Goal: Task Accomplishment & Management: Complete application form

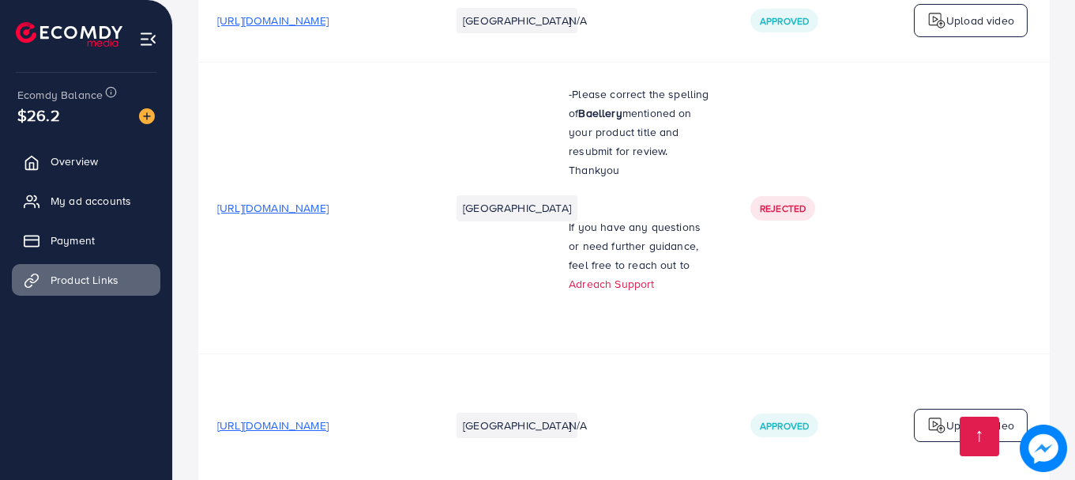
scroll to position [10429, 0]
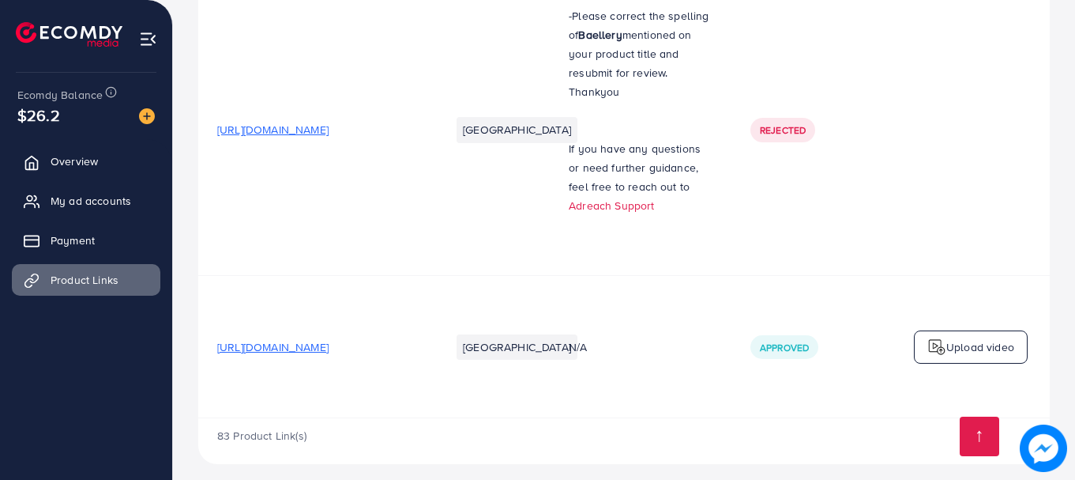
drag, startPoint x: 725, startPoint y: 408, endPoint x: 959, endPoint y: 409, distance: 234.7
click at [959, 418] on div "83 Product Link(s)" at bounding box center [624, 441] width 852 height 46
drag, startPoint x: 796, startPoint y: 403, endPoint x: 811, endPoint y: 401, distance: 15.2
click at [832, 401] on td "Approved" at bounding box center [811, 347] width 158 height 142
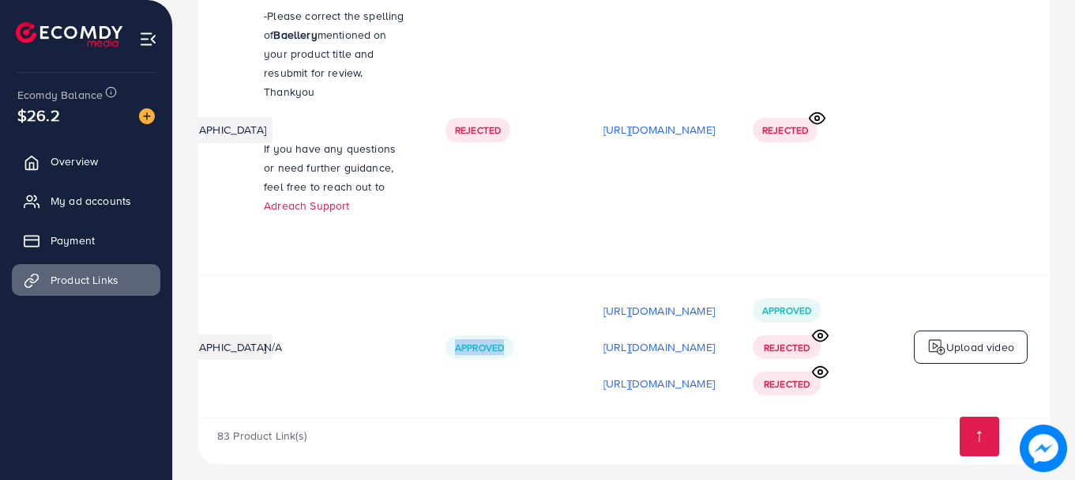
scroll to position [0, 416]
click at [713, 427] on div "83 Product Link(s)" at bounding box center [624, 441] width 852 height 46
click at [651, 301] on p "[URL][DOMAIN_NAME]" at bounding box center [659, 310] width 111 height 19
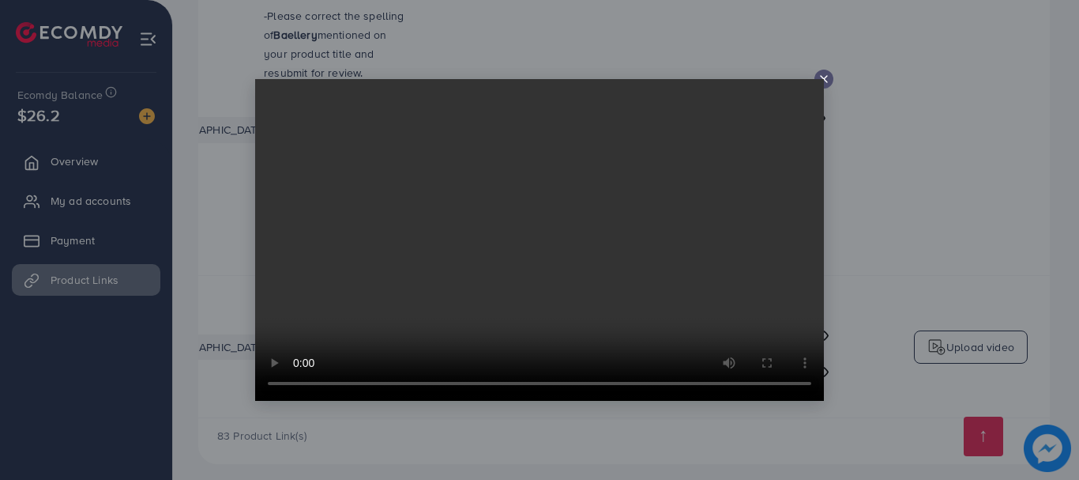
click at [461, 243] on video at bounding box center [539, 240] width 569 height 322
click at [829, 82] on icon at bounding box center [824, 79] width 13 height 13
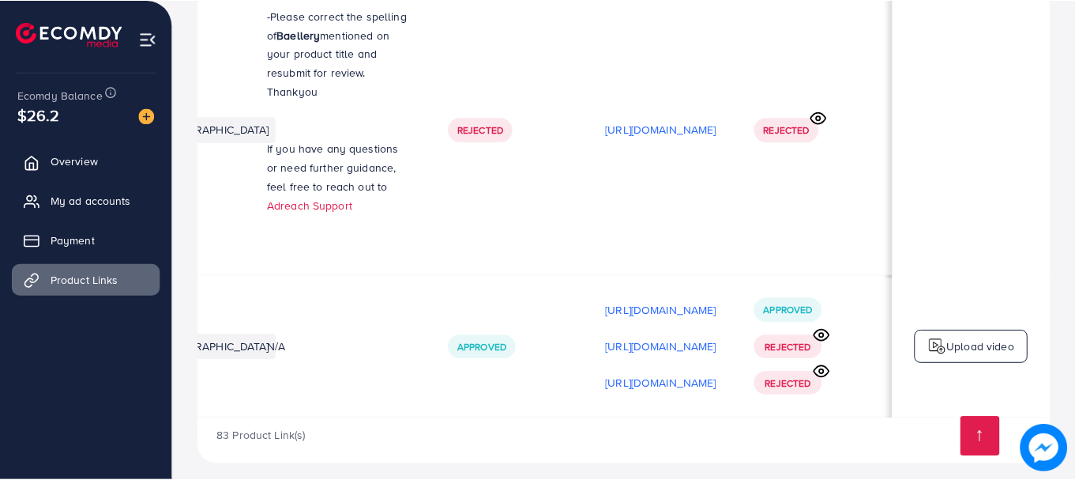
scroll to position [0, 412]
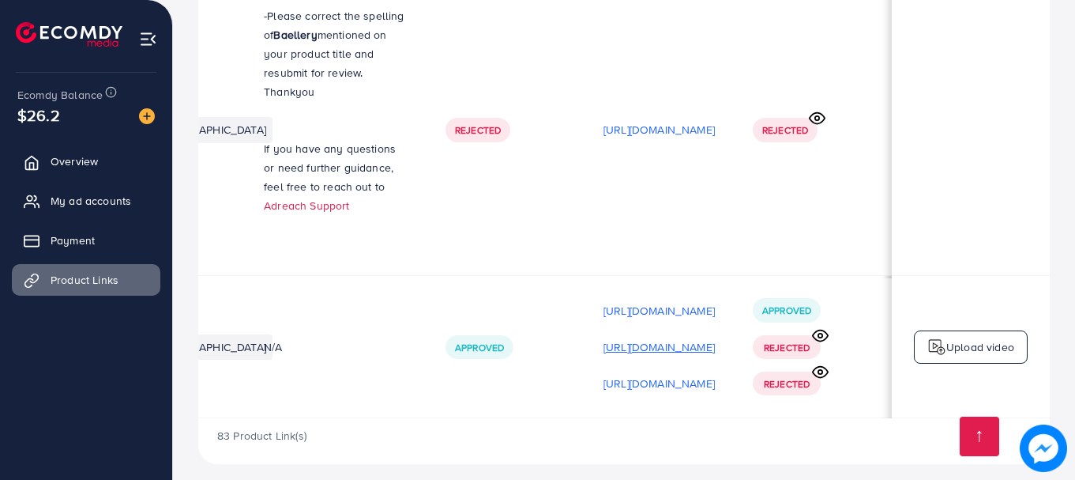
click at [604, 337] on p "[URL][DOMAIN_NAME]" at bounding box center [659, 346] width 111 height 19
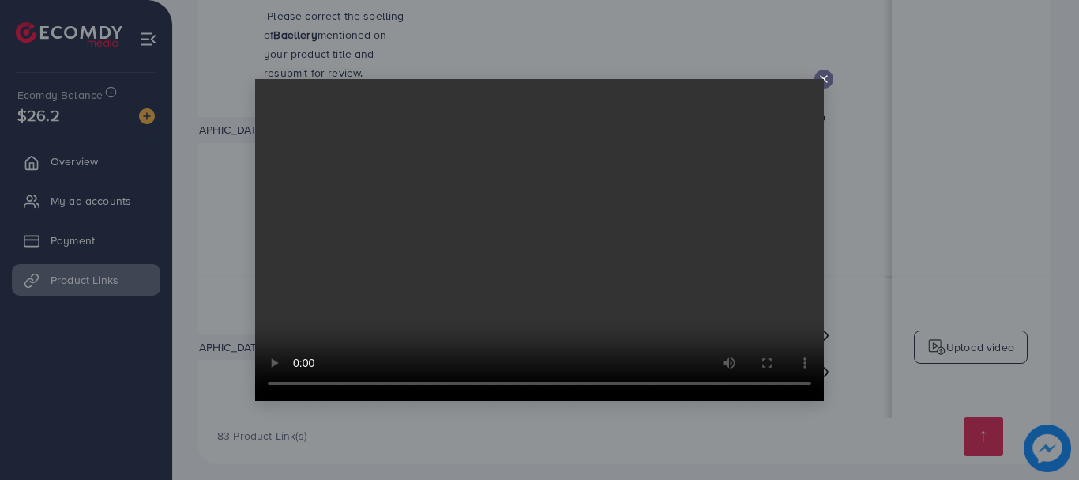
click at [823, 84] on video at bounding box center [539, 240] width 569 height 322
click at [826, 85] on icon at bounding box center [824, 79] width 13 height 13
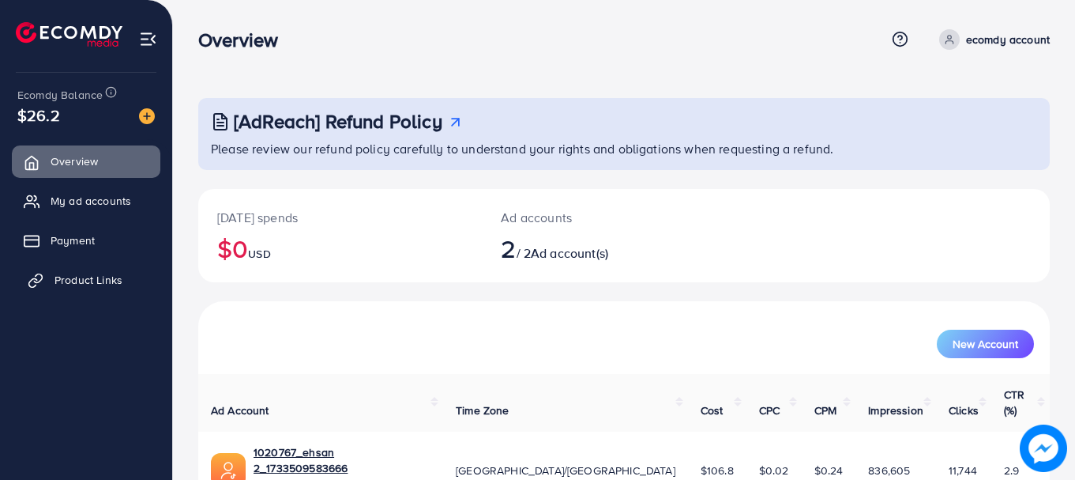
click at [94, 286] on span "Product Links" at bounding box center [89, 280] width 68 height 16
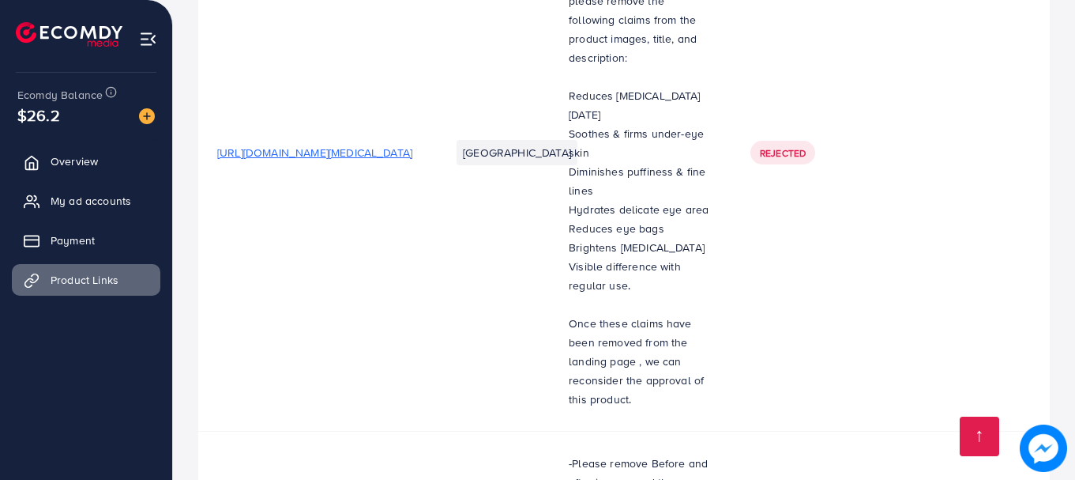
scroll to position [10429, 0]
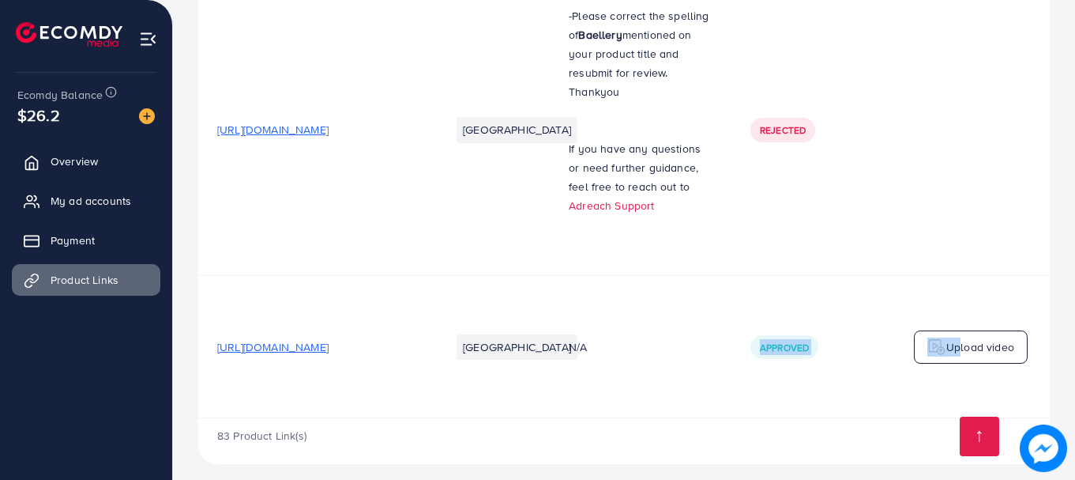
drag, startPoint x: 730, startPoint y: 404, endPoint x: 955, endPoint y: 392, distance: 225.5
click at [955, 392] on tr "https://meean.store/products/bluetooth-rgb-strip-lights-app-remote-control-flex…" at bounding box center [776, 347] width 1157 height 142
drag, startPoint x: 815, startPoint y: 447, endPoint x: 761, endPoint y: 427, distance: 57.2
click at [815, 446] on div "83 Product Link(s)" at bounding box center [624, 441] width 852 height 46
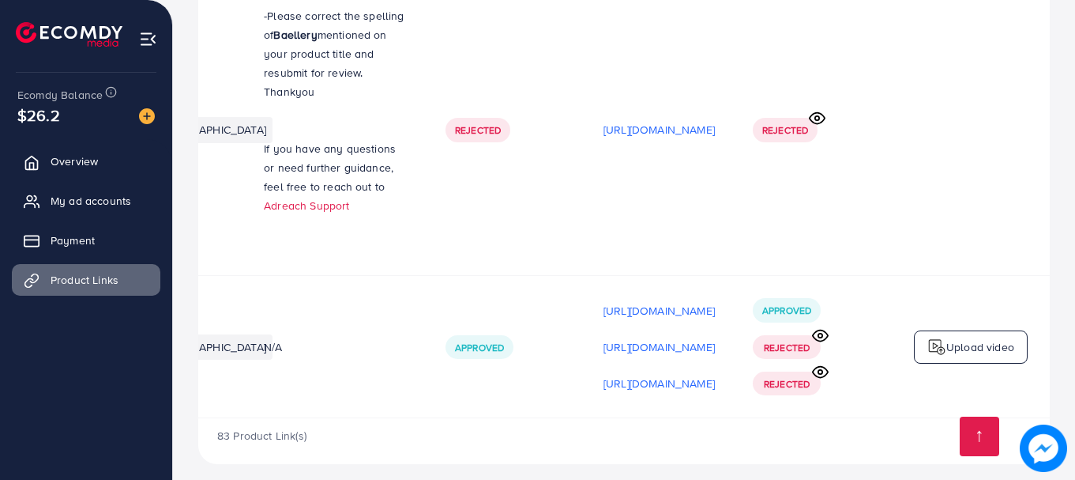
scroll to position [0, 416]
click at [954, 337] on p "Upload video" at bounding box center [981, 346] width 68 height 19
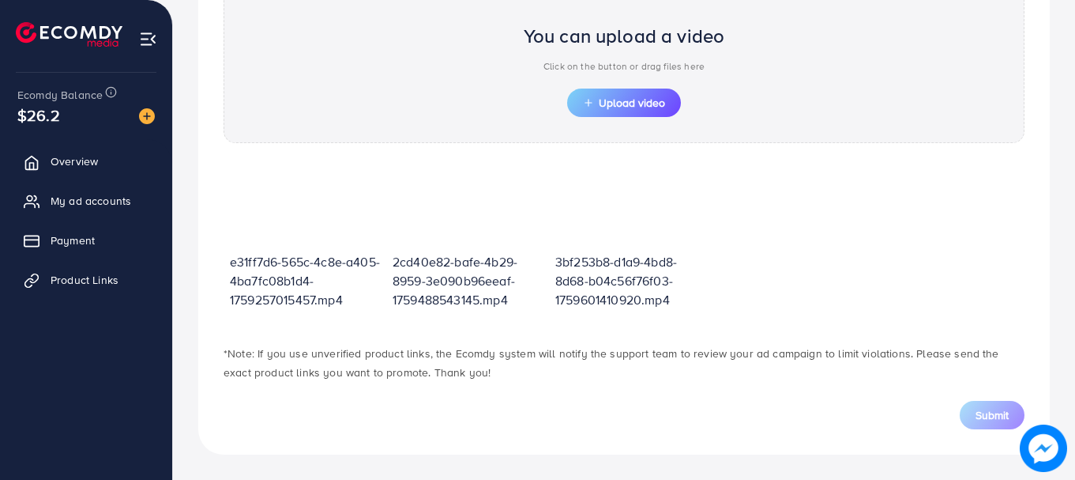
scroll to position [567, 0]
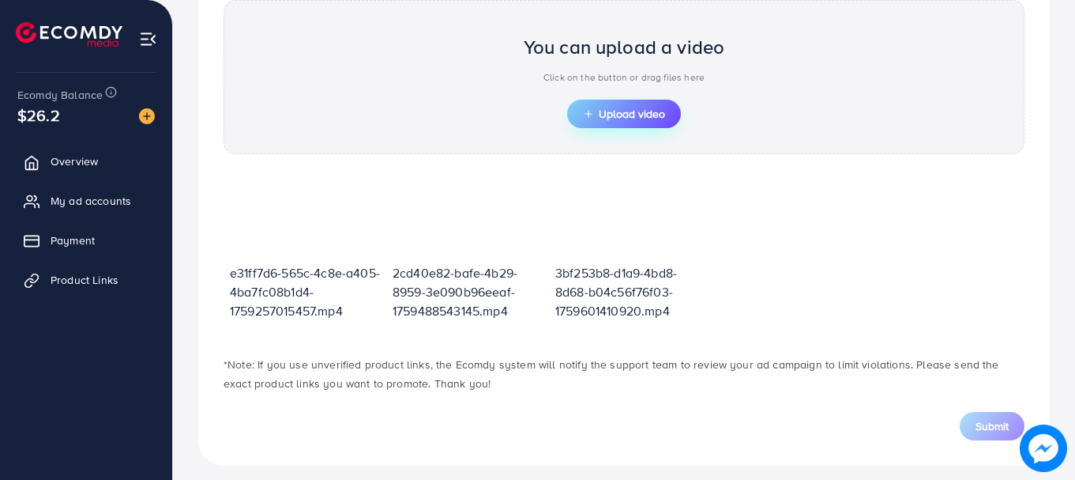
click at [661, 115] on span "Upload video" at bounding box center [624, 113] width 82 height 11
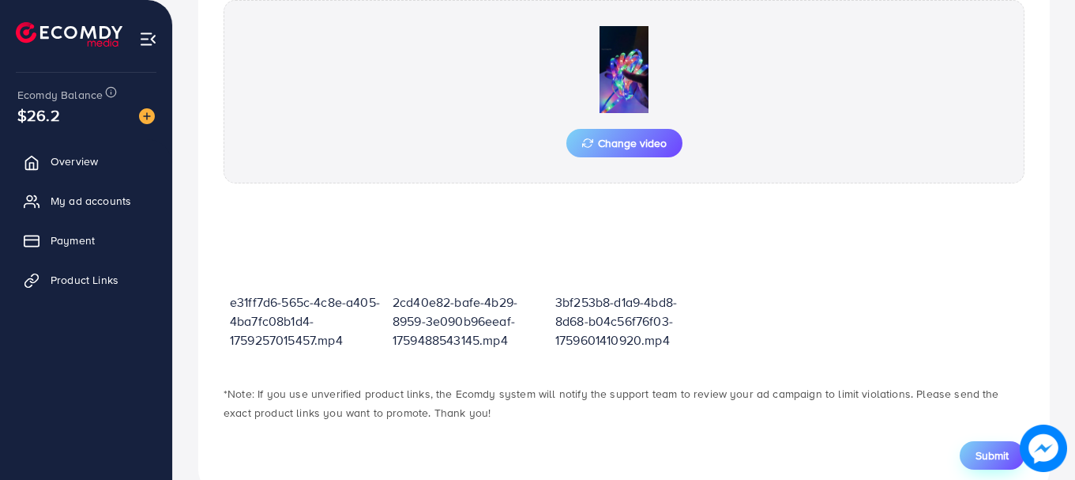
click at [992, 446] on button "Submit" at bounding box center [992, 455] width 65 height 28
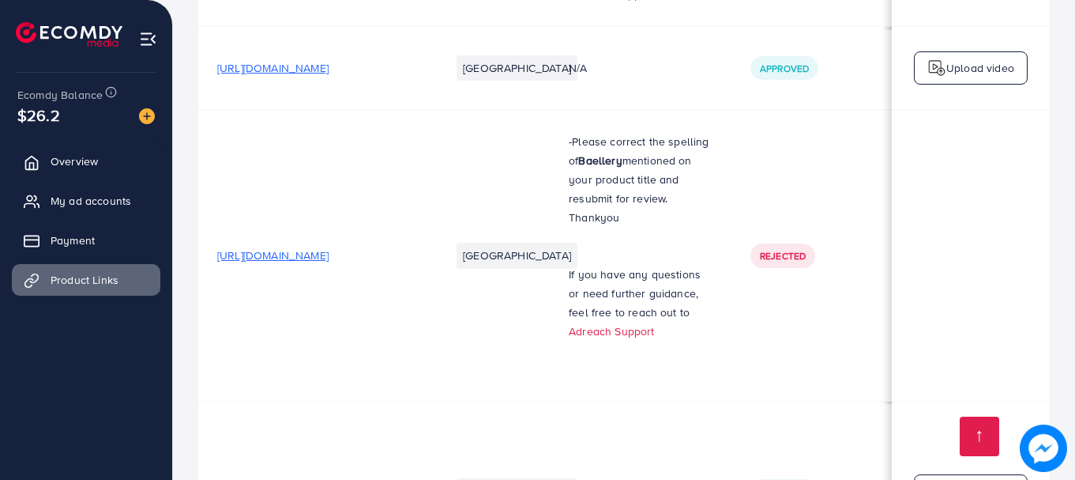
scroll to position [10465, 0]
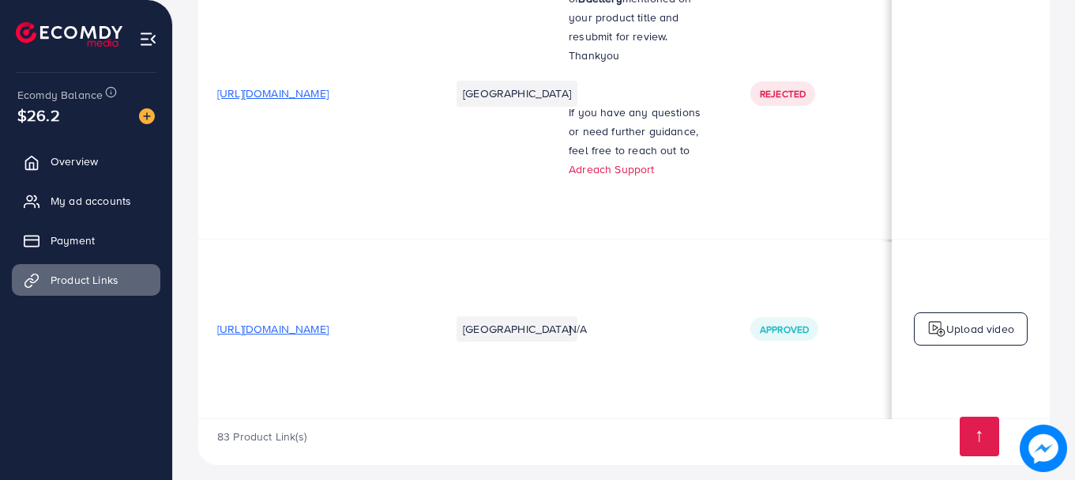
click at [742, 431] on div "83 Product Link(s)" at bounding box center [624, 442] width 852 height 46
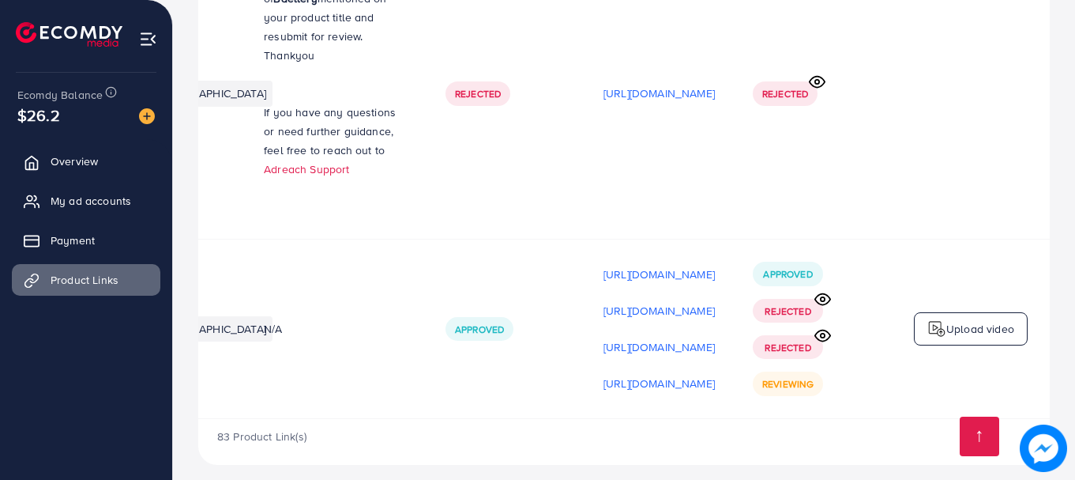
scroll to position [0, 416]
click at [789, 423] on div "83 Product Link(s)" at bounding box center [624, 442] width 852 height 46
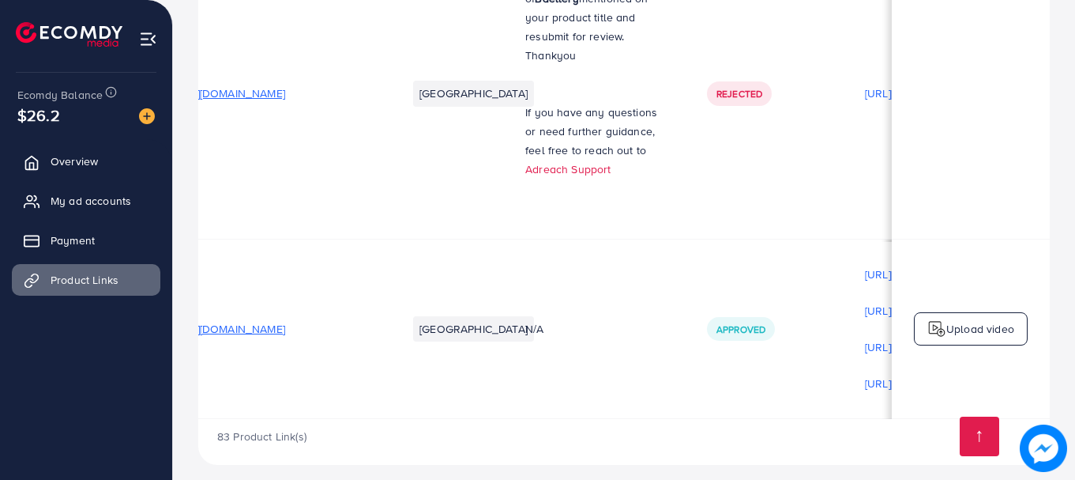
scroll to position [0, 0]
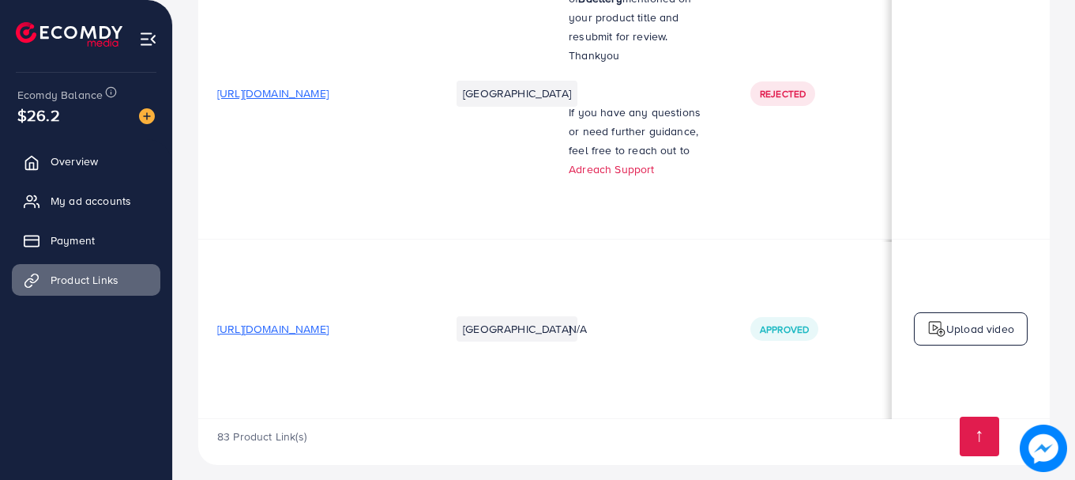
click at [480, 419] on div "83 Product Link(s)" at bounding box center [624, 442] width 852 height 46
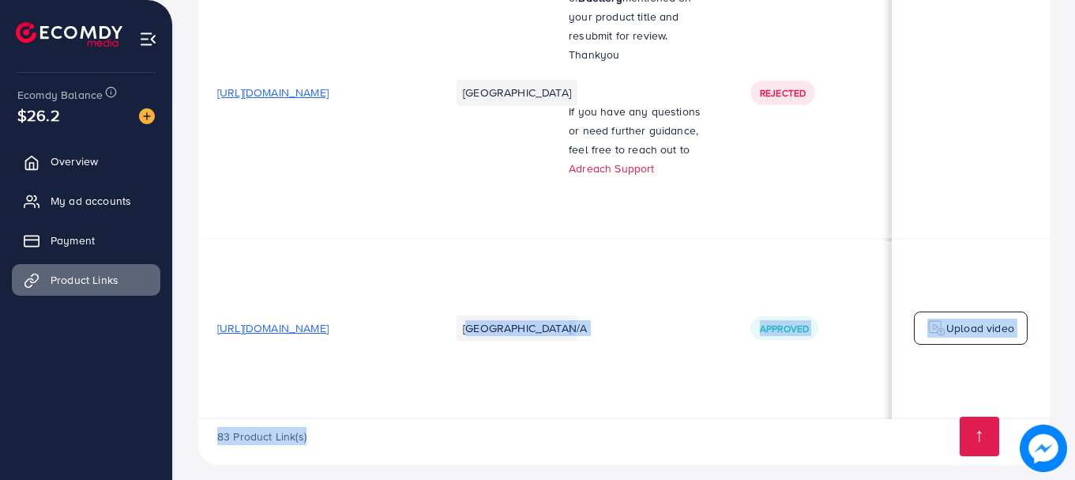
drag, startPoint x: 504, startPoint y: 412, endPoint x: 514, endPoint y: 412, distance: 10.3
click at [614, 434] on div "83 Product Link(s)" at bounding box center [624, 442] width 852 height 46
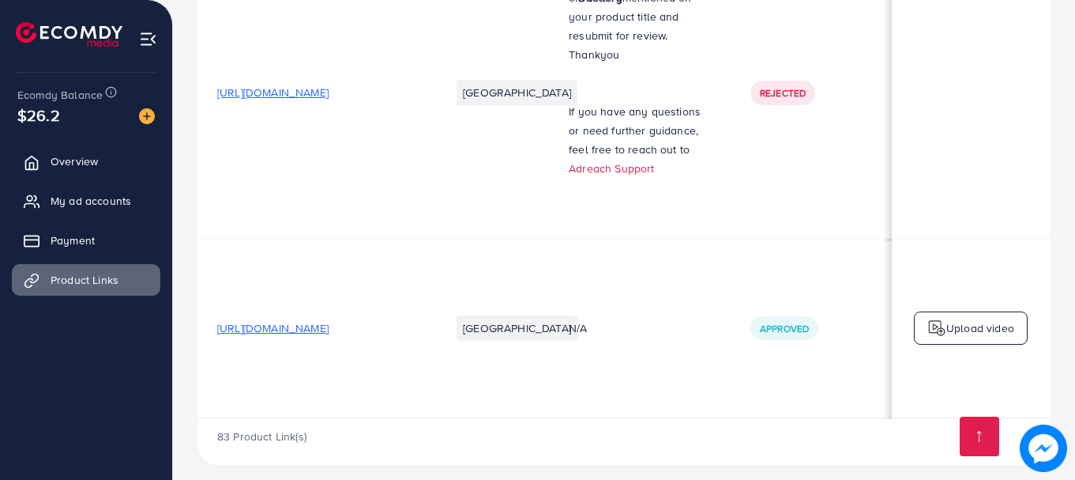
click at [659, 423] on div "83 Product Link(s)" at bounding box center [624, 442] width 852 height 46
click at [576, 432] on div "83 Product Link(s)" at bounding box center [624, 442] width 852 height 46
click at [522, 437] on div "83 Product Link(s)" at bounding box center [624, 442] width 852 height 46
drag, startPoint x: 554, startPoint y: 408, endPoint x: 503, endPoint y: 405, distance: 50.7
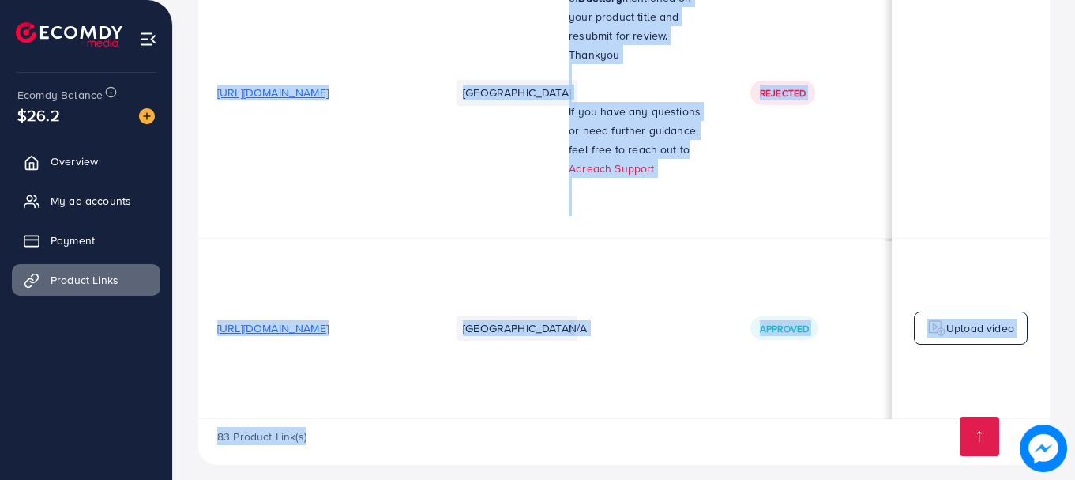
drag, startPoint x: 502, startPoint y: 425, endPoint x: 510, endPoint y: 428, distance: 9.2
click at [503, 426] on div "83 Product Link(s)" at bounding box center [624, 442] width 852 height 46
click at [595, 428] on div "83 Product Link(s)" at bounding box center [624, 442] width 852 height 46
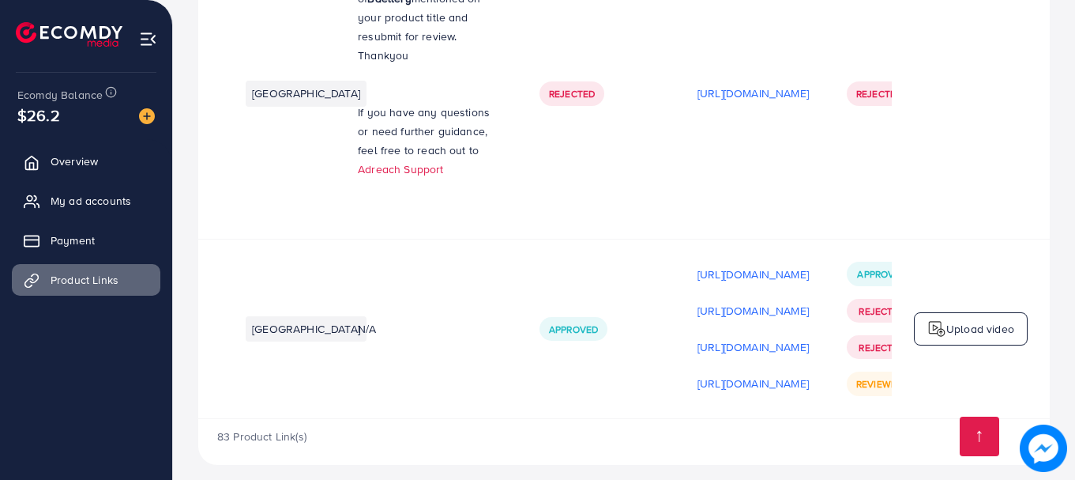
scroll to position [0, 416]
